Goal: Information Seeking & Learning: Learn about a topic

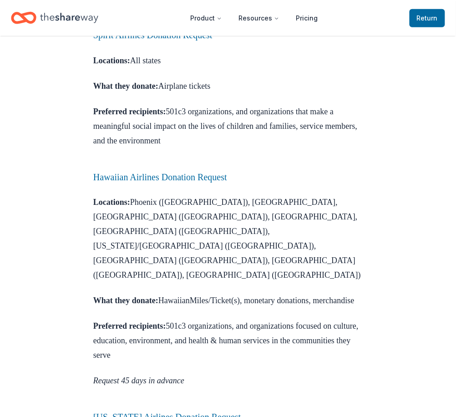
scroll to position [845, 0]
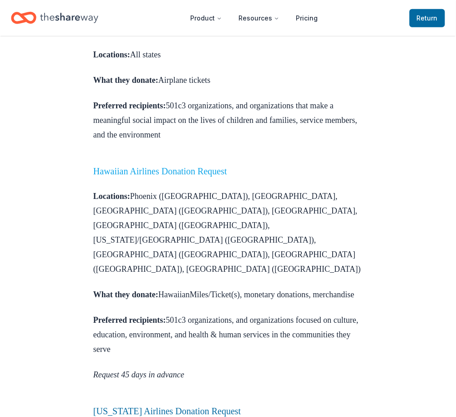
click at [188, 166] on link "Hawaiian Airlines Donation Request" at bounding box center [160, 171] width 134 height 10
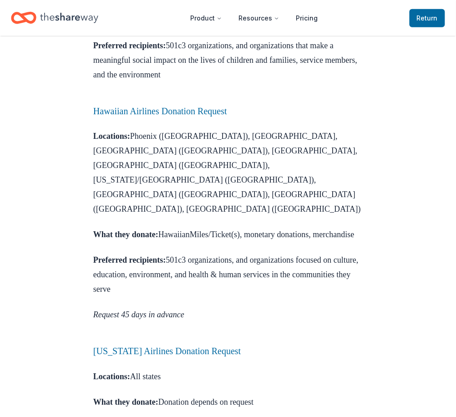
scroll to position [925, 0]
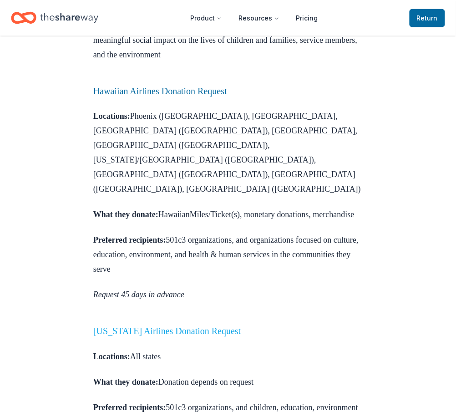
click at [184, 326] on link "[US_STATE] Airlines Donation Request" at bounding box center [166, 331] width 147 height 10
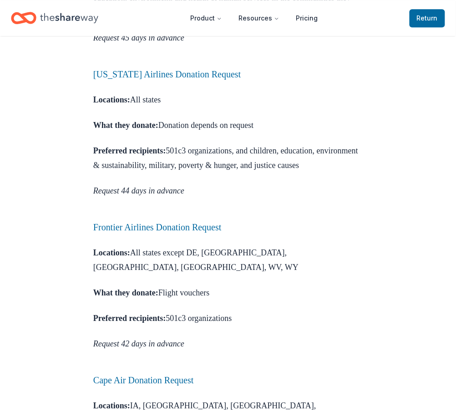
scroll to position [1185, 0]
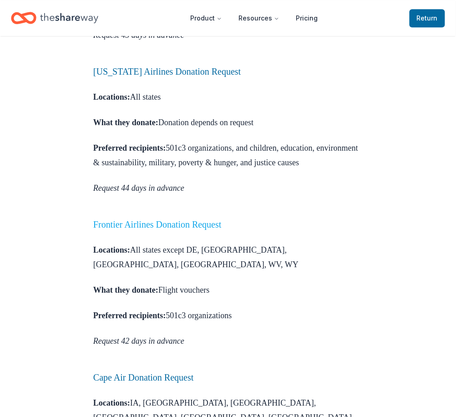
click at [192, 219] on link "Frontier Airlines Donation Request" at bounding box center [157, 224] width 128 height 10
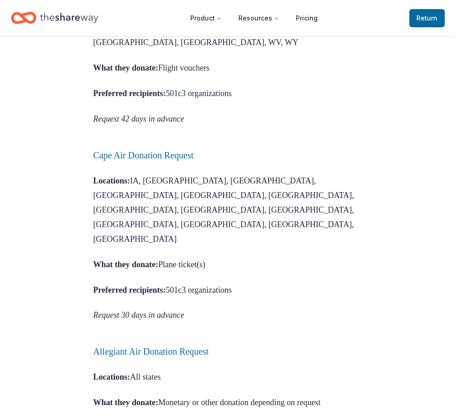
scroll to position [1411, 0]
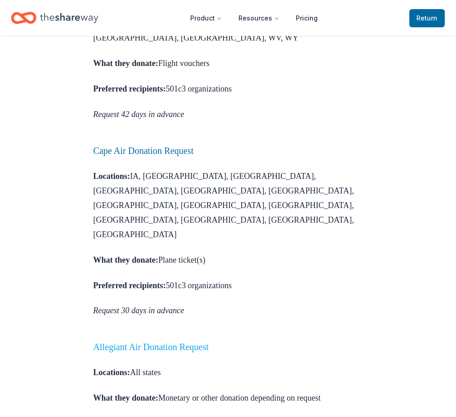
click at [181, 342] on link "Allegiant Air Donation Request" at bounding box center [151, 347] width 116 height 10
click at [182, 342] on link "Allegiant Air Donation Request" at bounding box center [151, 347] width 116 height 10
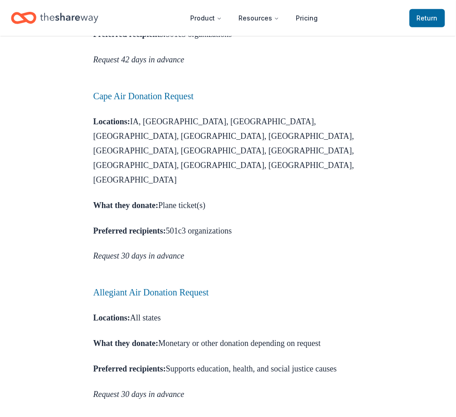
scroll to position [1468, 0]
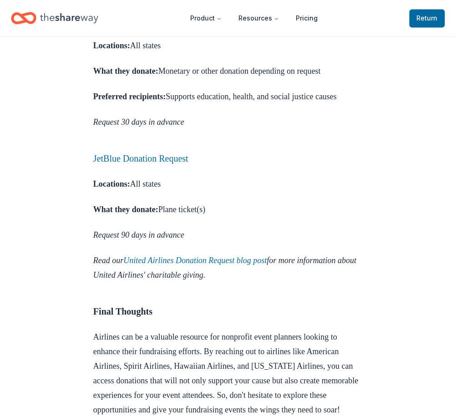
scroll to position [1740, 0]
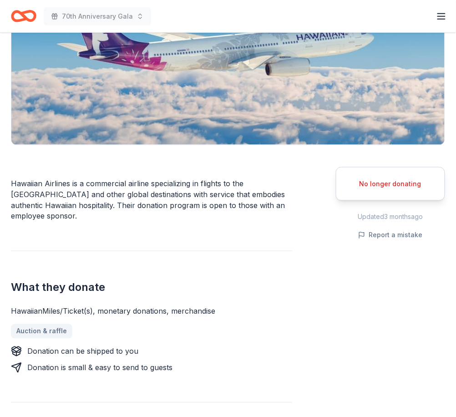
scroll to position [141, 0]
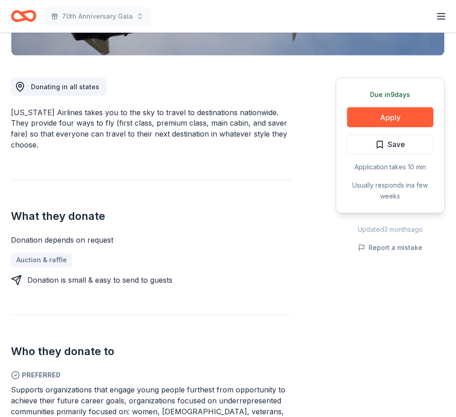
scroll to position [222, 0]
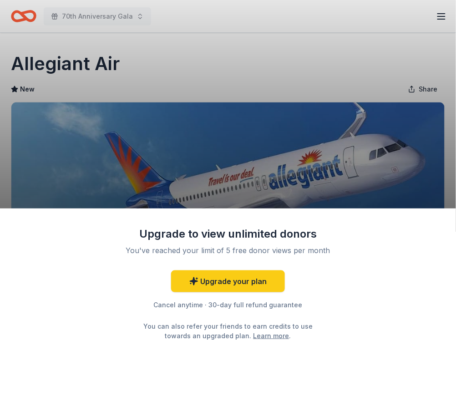
drag, startPoint x: 127, startPoint y: 56, endPoint x: 23, endPoint y: 60, distance: 104.7
click at [19, 60] on div "Upgrade to view unlimited donors You've reached your limit of 5 free donor view…" at bounding box center [228, 208] width 456 height 417
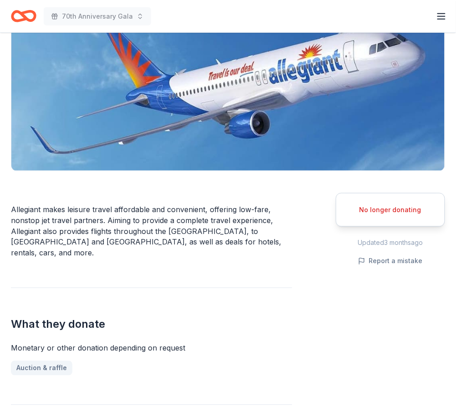
scroll to position [106, 0]
